Goal: Task Accomplishment & Management: Manage account settings

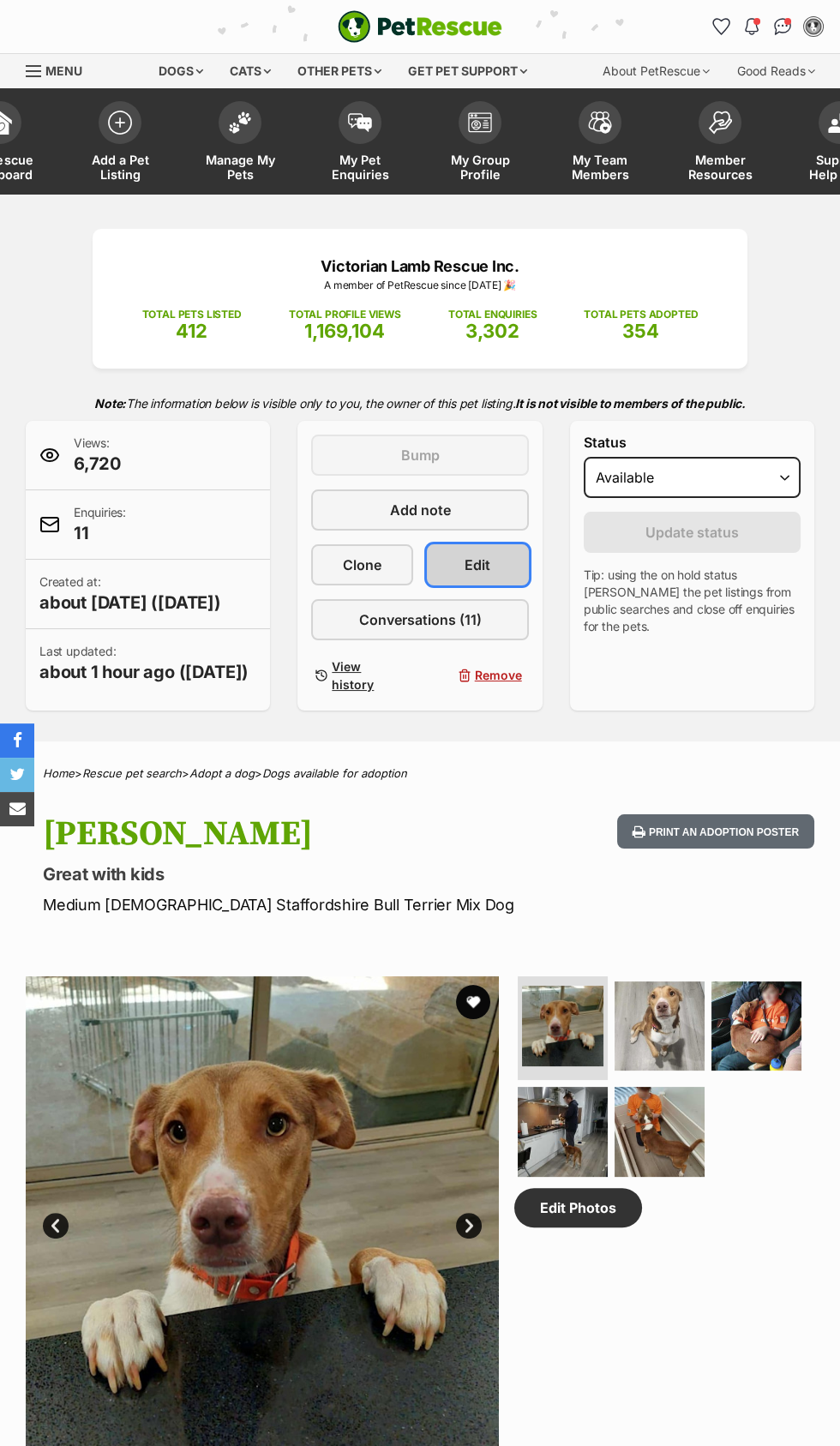
click at [495, 567] on link "Edit" at bounding box center [478, 564] width 102 height 41
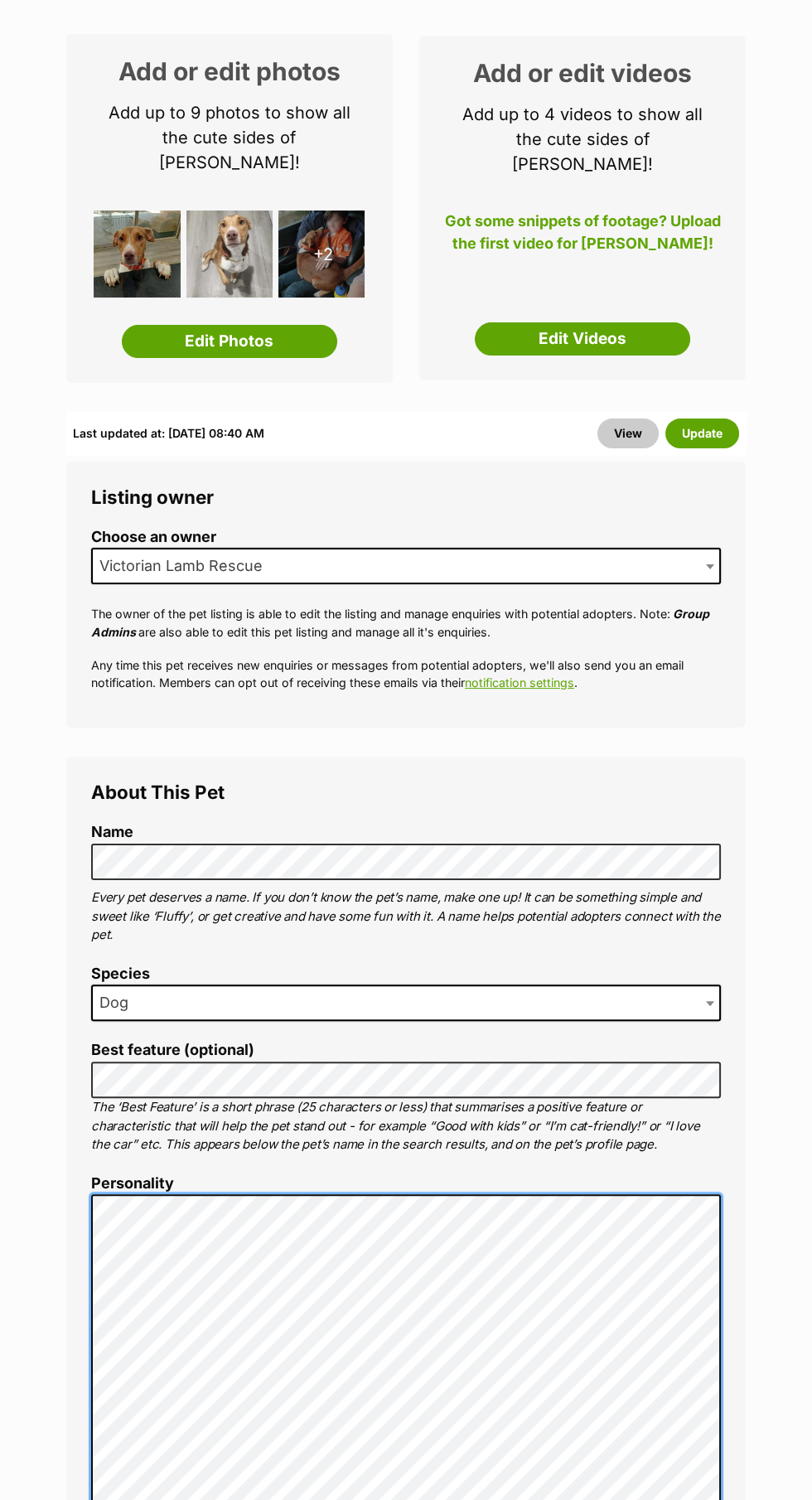
scroll to position [235, 0]
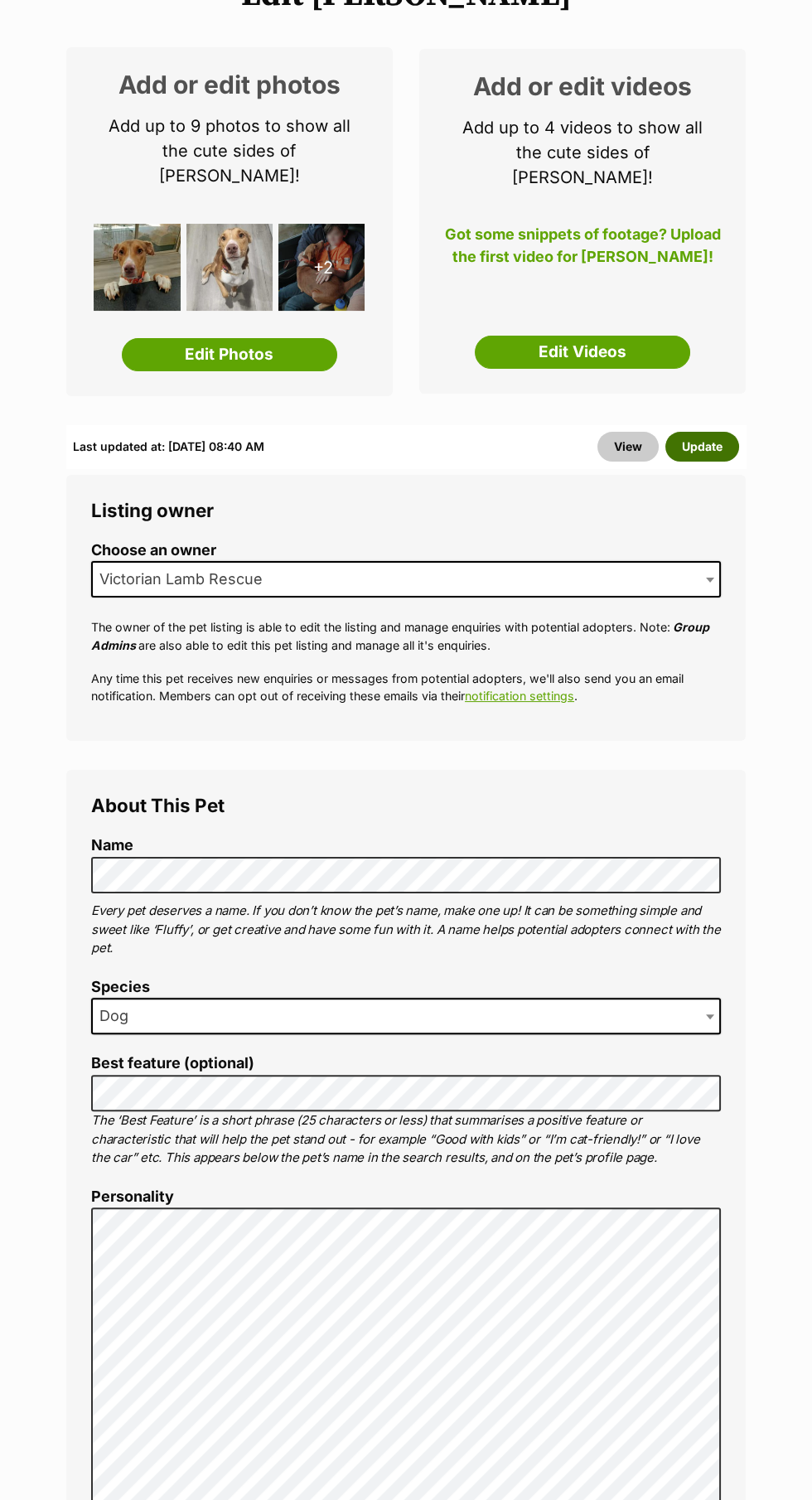
click at [711, 432] on button "Update" at bounding box center [702, 447] width 74 height 30
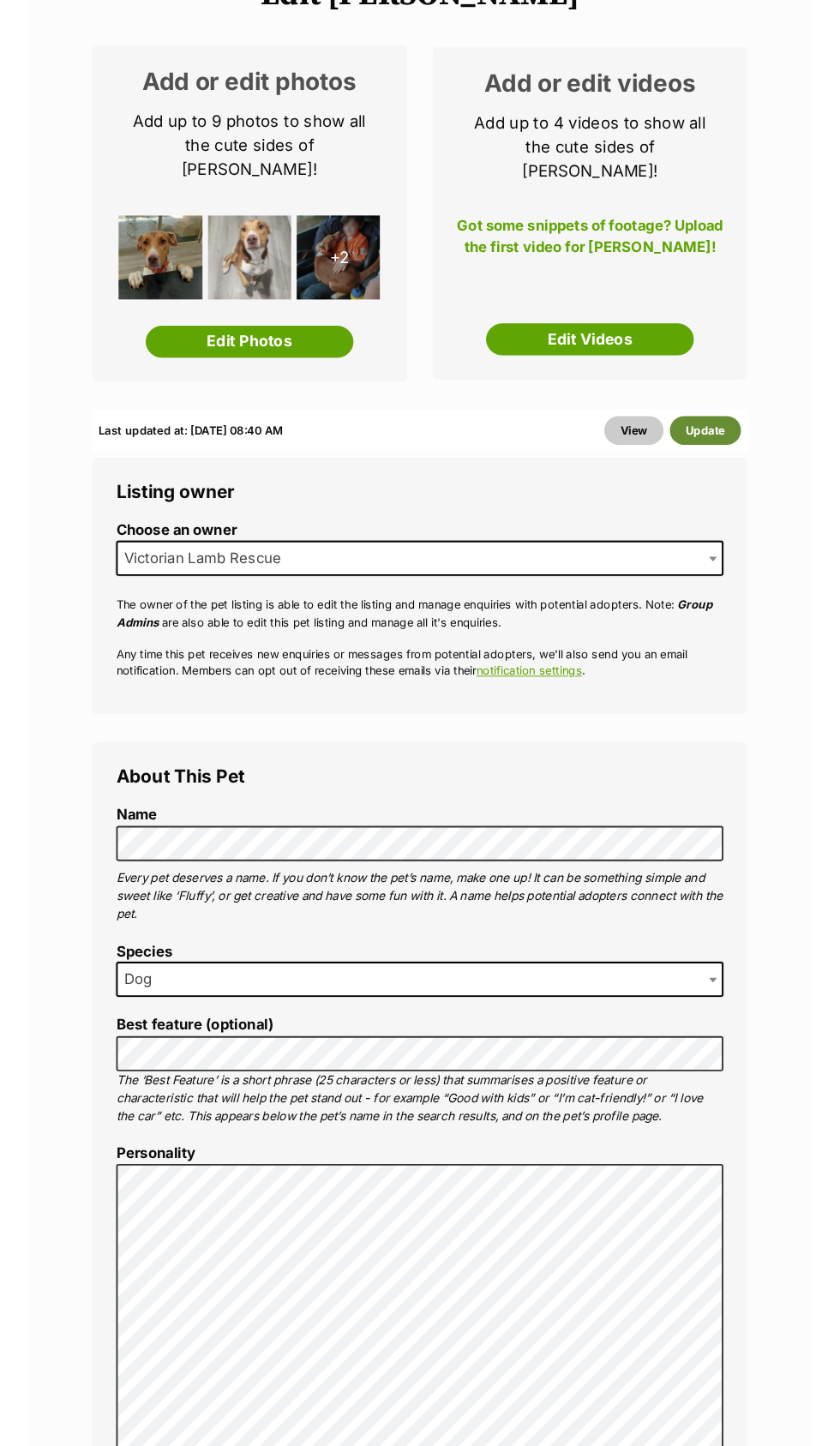
scroll to position [312, 0]
